Goal: Information Seeking & Learning: Learn about a topic

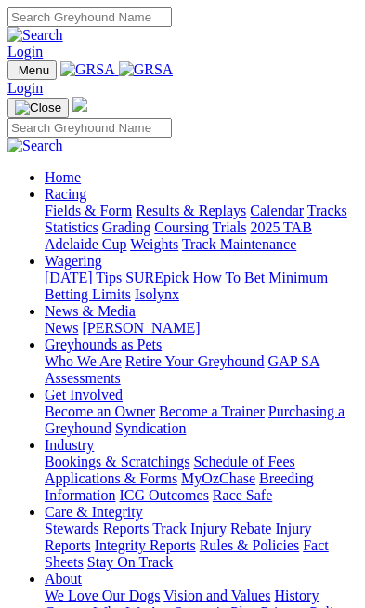
click at [15, 74] on img "Toggle navigation" at bounding box center [15, 74] width 0 height 0
click at [86, 191] on link "Racing" at bounding box center [66, 194] width 42 height 16
click at [250, 218] on link "Calendar" at bounding box center [277, 211] width 54 height 16
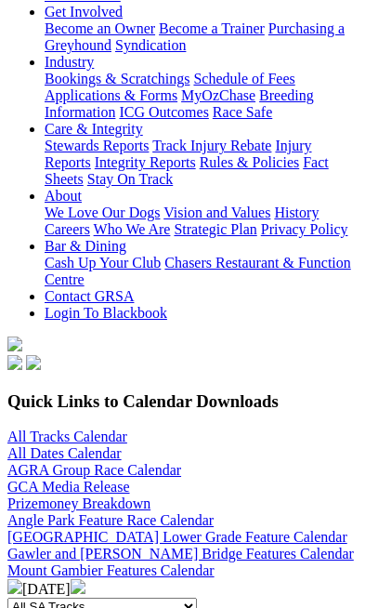
scroll to position [436, 0]
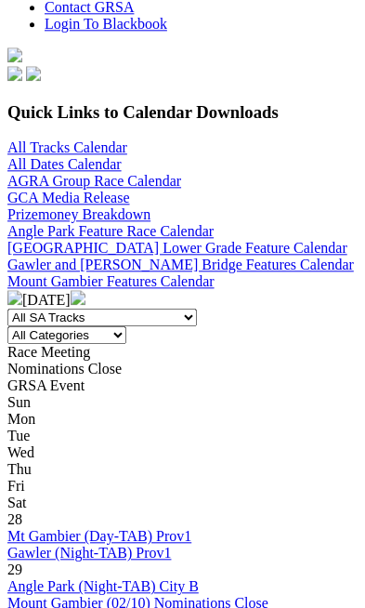
scroll to position [704, 0]
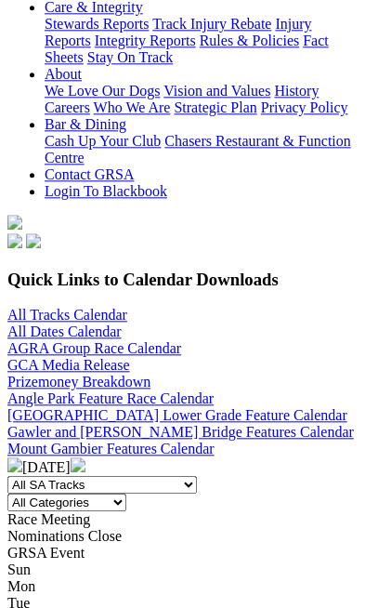
scroll to position [538, 0]
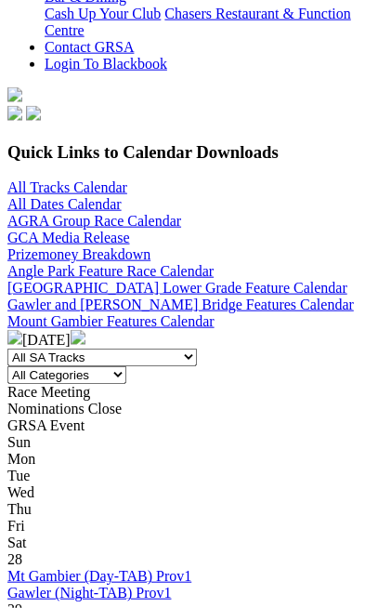
scroll to position [730, 0]
